Goal: Task Accomplishment & Management: Manage account settings

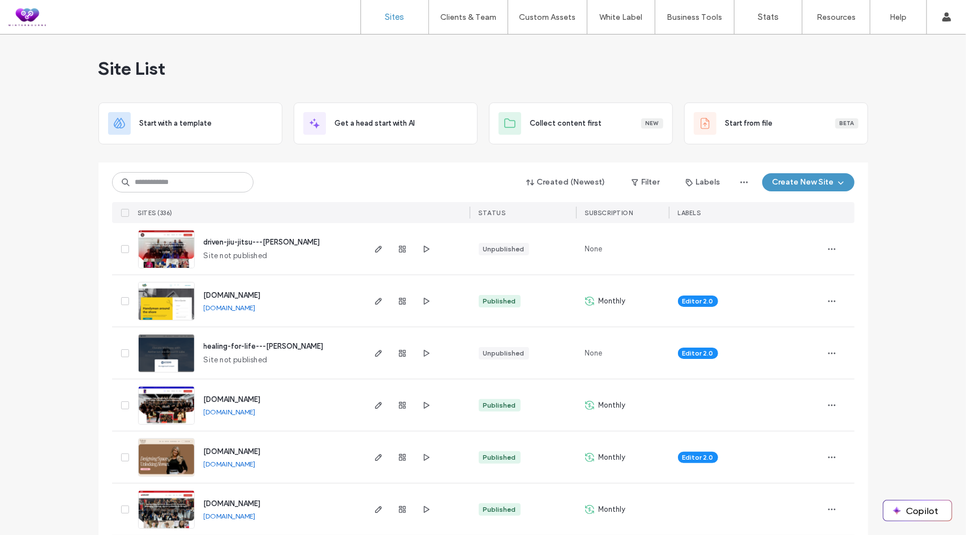
click at [437, 75] on div "Site List" at bounding box center [482, 69] width 769 height 68
click at [144, 177] on input at bounding box center [182, 182] width 141 height 20
click at [375, 351] on use "button" at bounding box center [378, 353] width 7 height 7
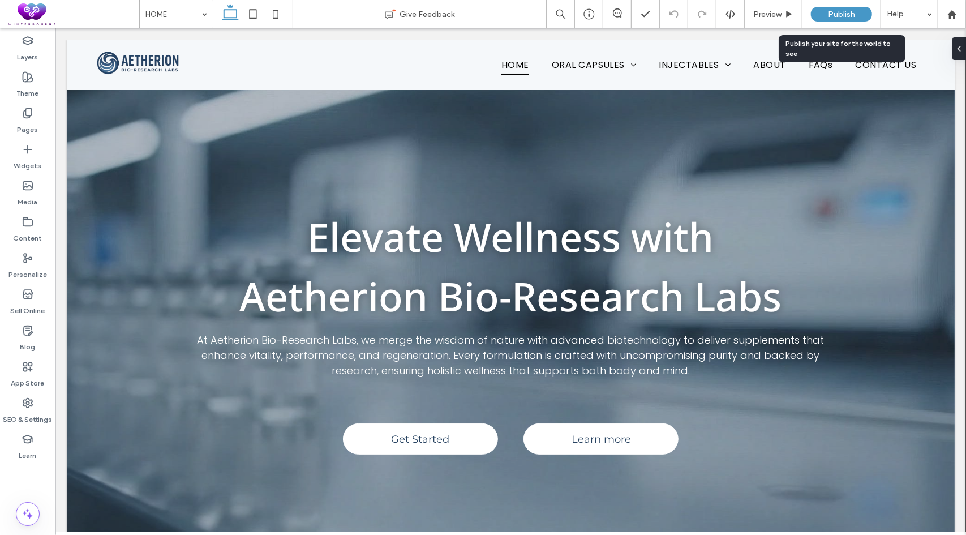
click at [825, 15] on div "Publish" at bounding box center [841, 14] width 61 height 15
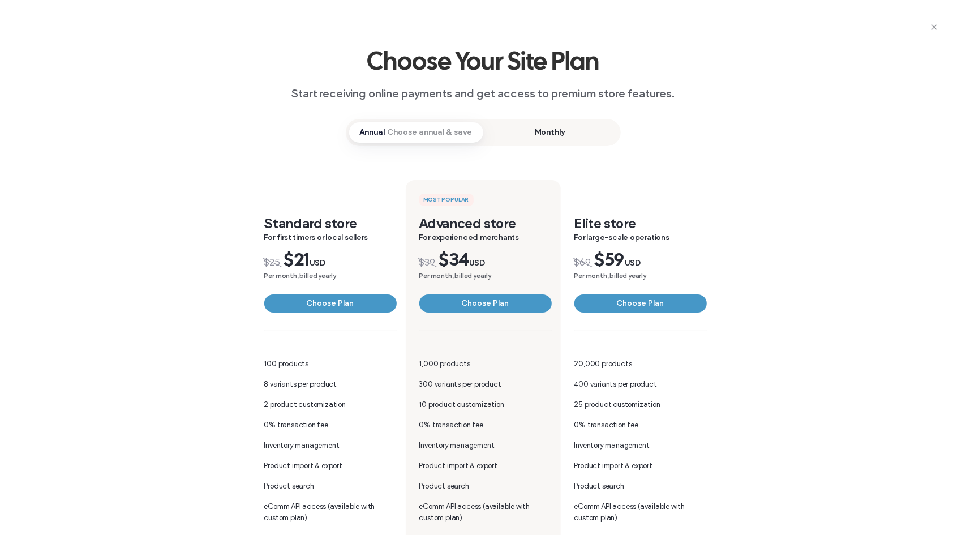
click at [532, 128] on span "Monthly" at bounding box center [550, 132] width 134 height 20
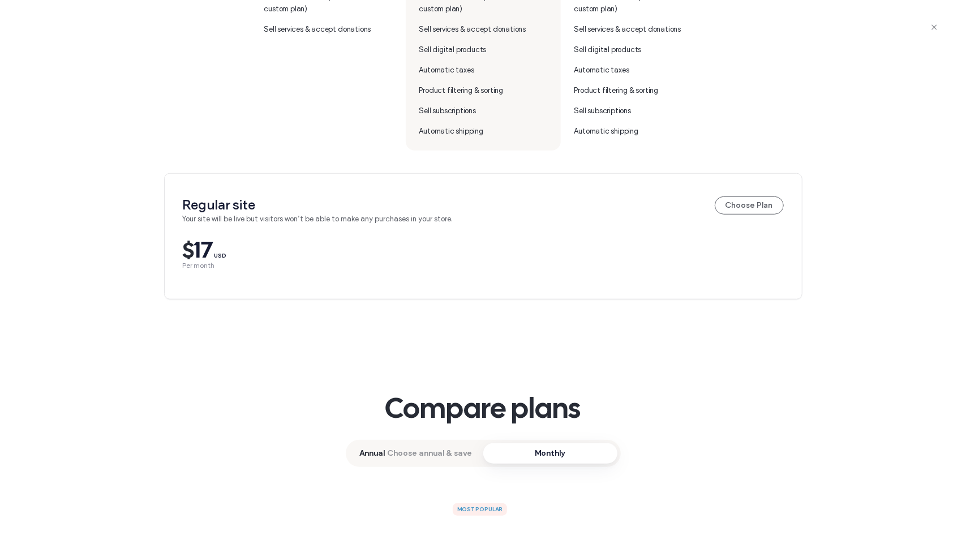
scroll to position [509, 0]
click at [755, 203] on button "Choose Plan" at bounding box center [749, 205] width 69 height 18
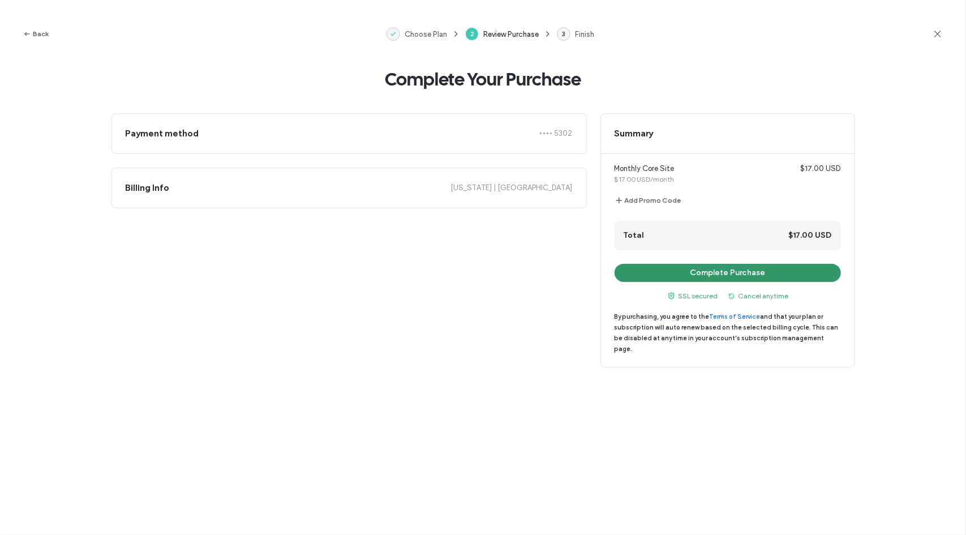
click at [703, 270] on button "Complete Purchase" at bounding box center [727, 273] width 226 height 18
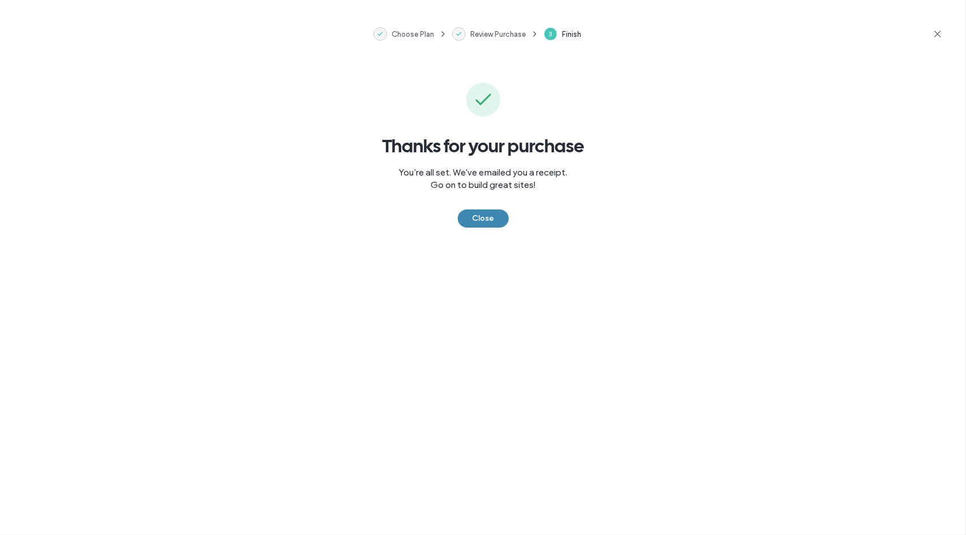
click at [483, 220] on button "Close" at bounding box center [483, 218] width 51 height 18
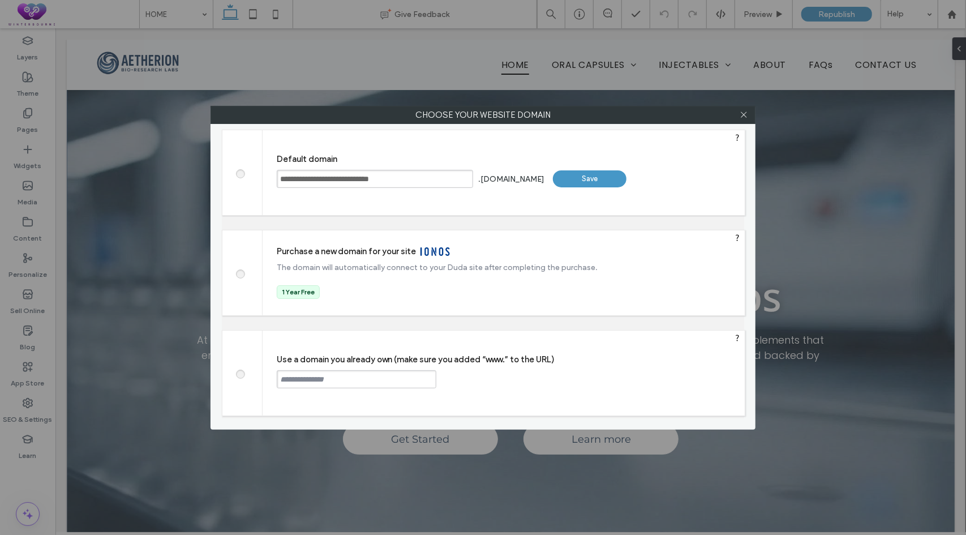
click at [240, 370] on span at bounding box center [240, 372] width 0 height 8
click at [345, 376] on input "text" at bounding box center [357, 379] width 160 height 18
paste input "**********"
type input "**********"
click at [494, 376] on div "Continue" at bounding box center [479, 378] width 74 height 17
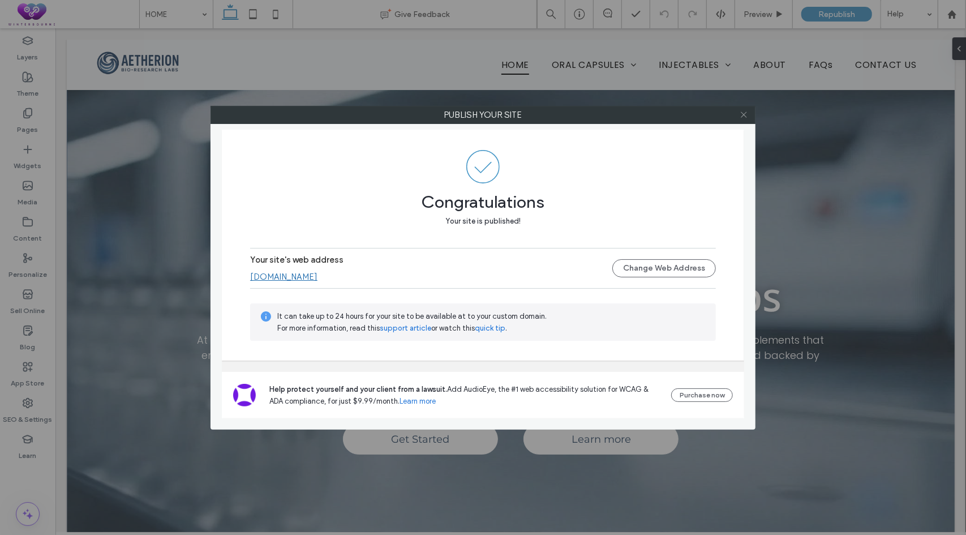
click at [745, 114] on icon at bounding box center [743, 114] width 8 height 8
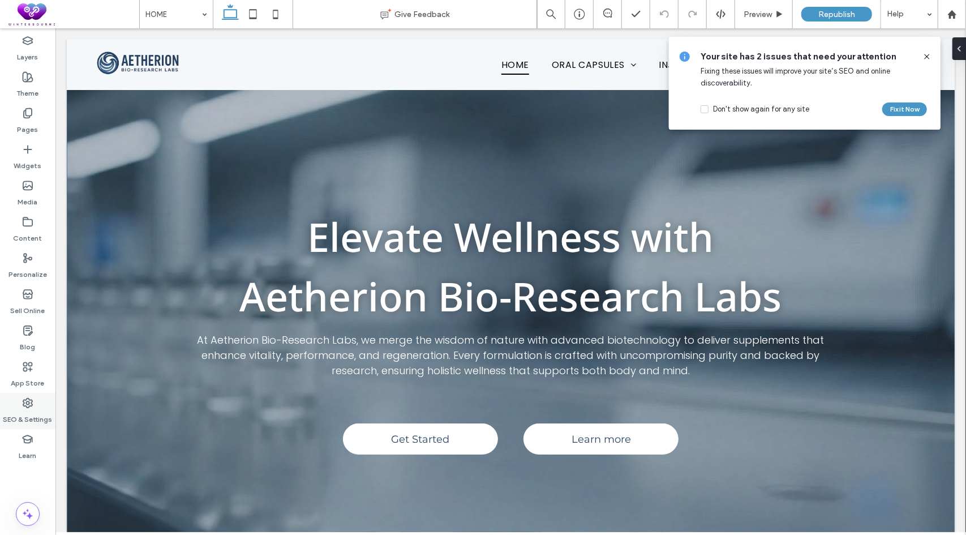
click at [23, 402] on icon at bounding box center [27, 402] width 11 height 11
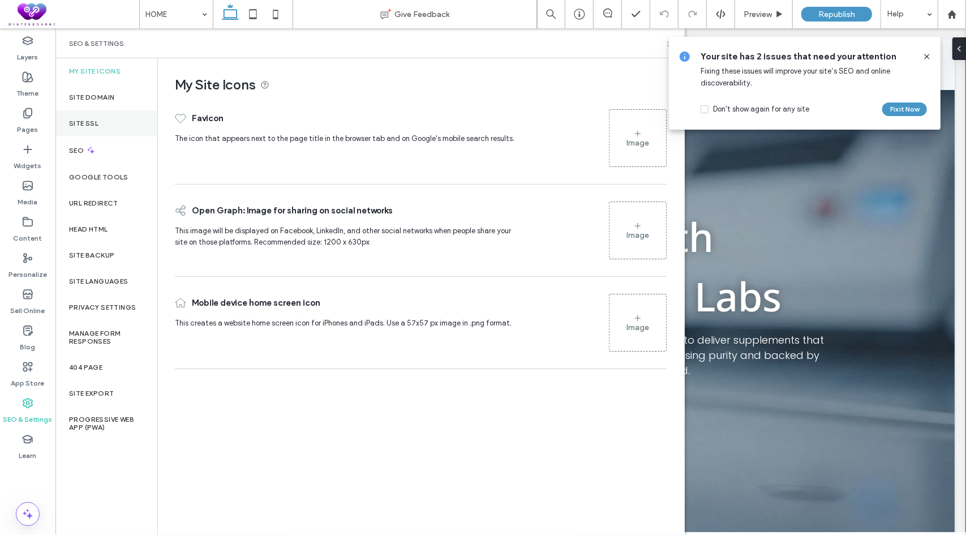
drag, startPoint x: 88, startPoint y: 130, endPoint x: 97, endPoint y: 127, distance: 8.8
click at [88, 130] on div "Site SSL" at bounding box center [106, 123] width 102 height 26
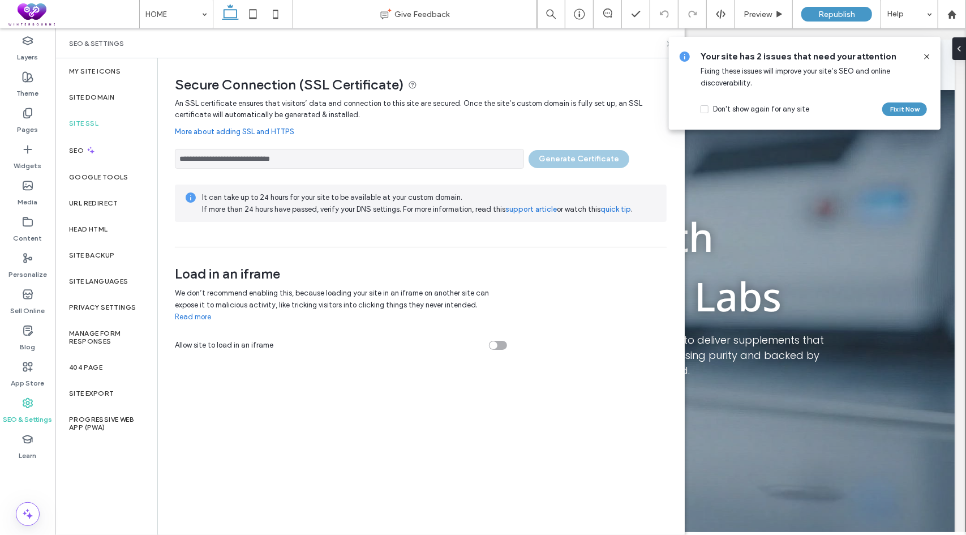
click at [926, 58] on icon at bounding box center [926, 56] width 9 height 9
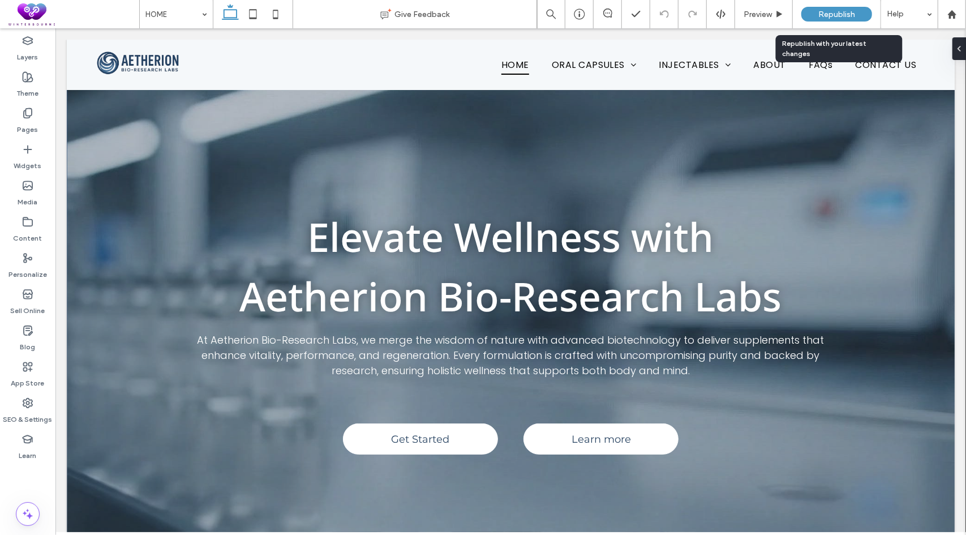
click at [837, 15] on span "Republish" at bounding box center [836, 15] width 37 height 10
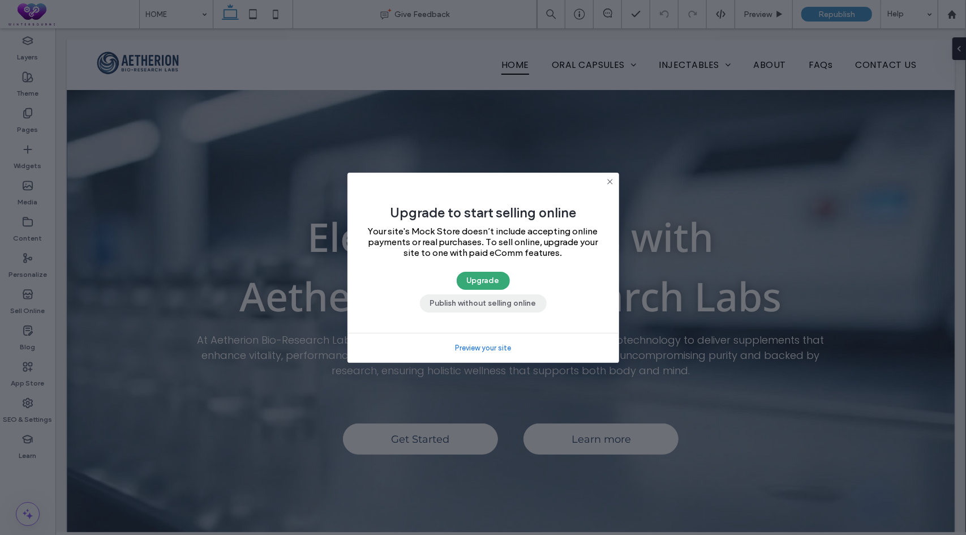
drag, startPoint x: 476, startPoint y: 306, endPoint x: 423, endPoint y: 249, distance: 78.4
click at [476, 306] on button "Publish without selling online" at bounding box center [483, 303] width 127 height 18
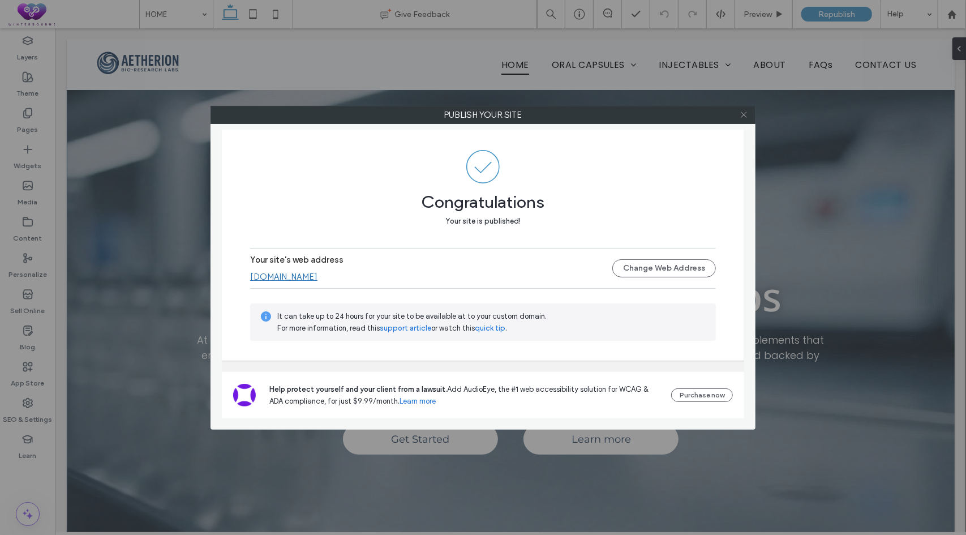
click at [745, 119] on span at bounding box center [743, 114] width 8 height 17
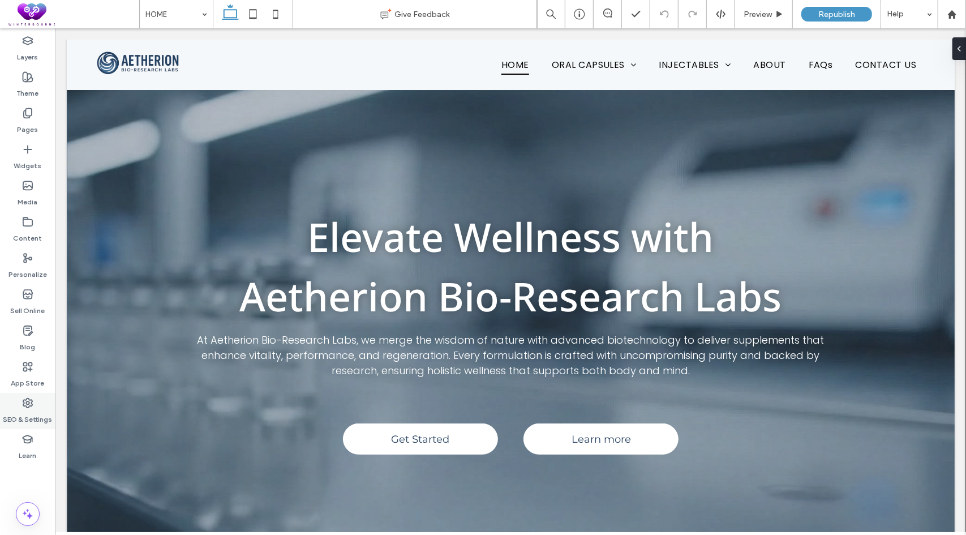
drag, startPoint x: 17, startPoint y: 410, endPoint x: 25, endPoint y: 398, distance: 14.8
click at [17, 410] on label "SEO & Settings" at bounding box center [27, 416] width 49 height 16
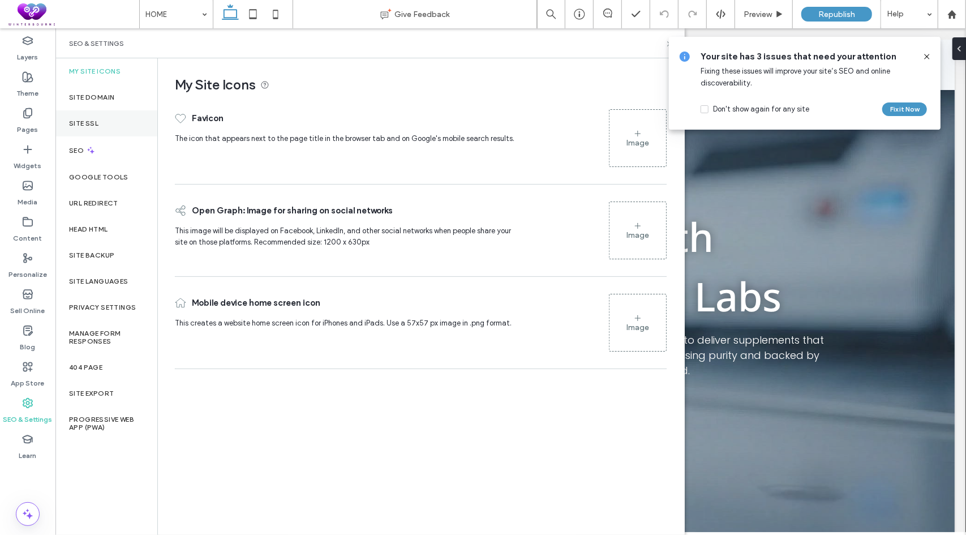
click at [100, 122] on div "Site SSL" at bounding box center [106, 123] width 102 height 26
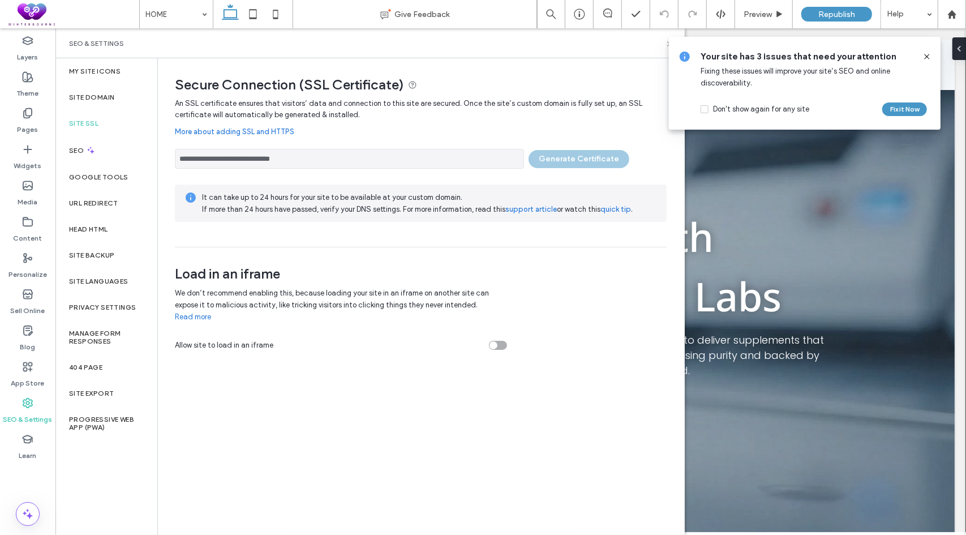
click at [930, 58] on icon at bounding box center [926, 56] width 9 height 9
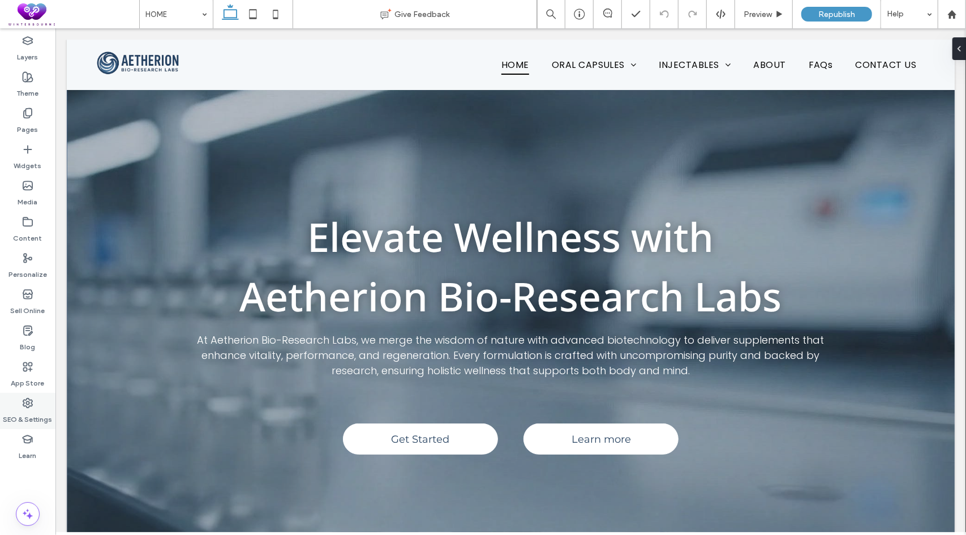
click at [27, 412] on label "SEO & Settings" at bounding box center [27, 416] width 49 height 16
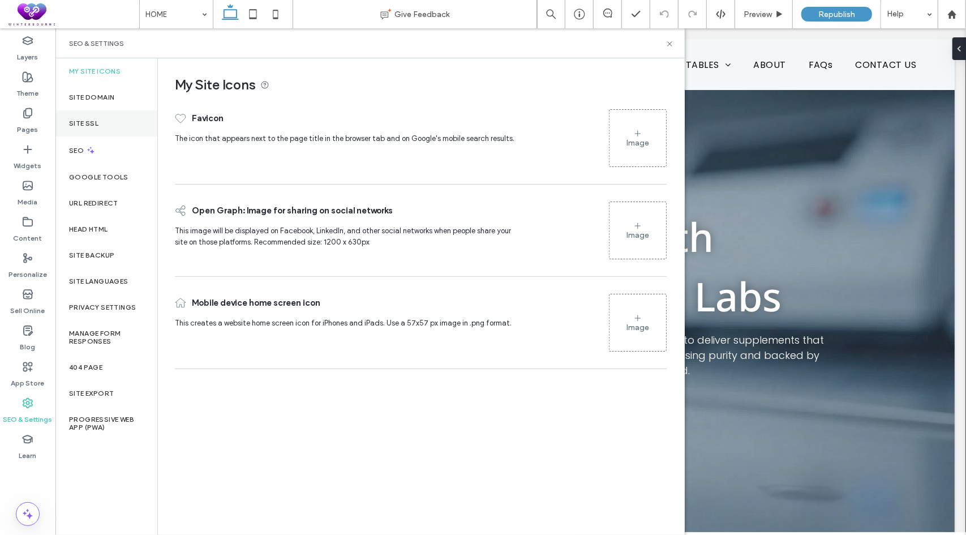
click at [97, 121] on label "Site SSL" at bounding box center [83, 123] width 29 height 8
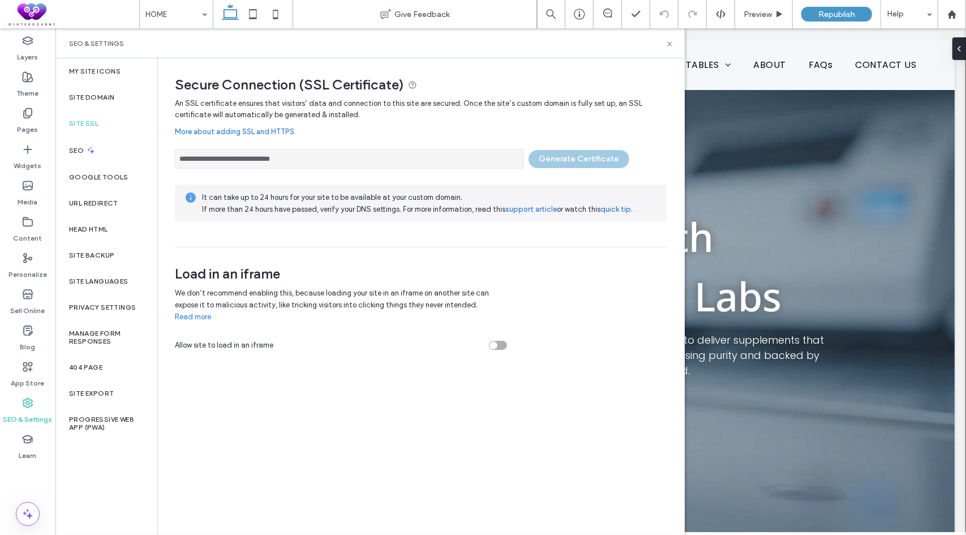
click at [578, 159] on div "**********" at bounding box center [421, 155] width 492 height 25
